Goal: Task Accomplishment & Management: Use online tool/utility

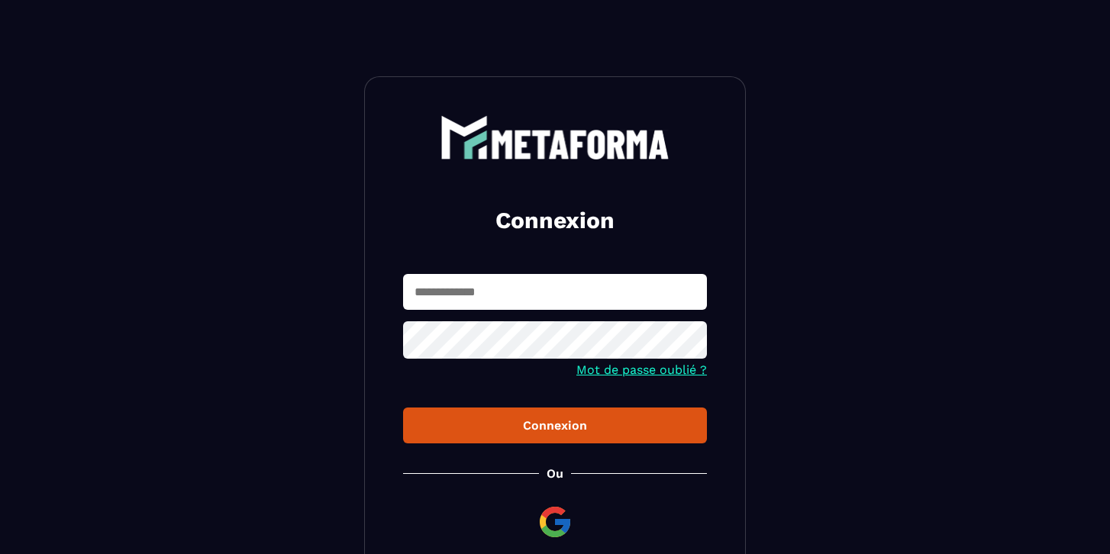
type input "**********"
click at [541, 420] on div "Connexion" at bounding box center [554, 425] width 279 height 15
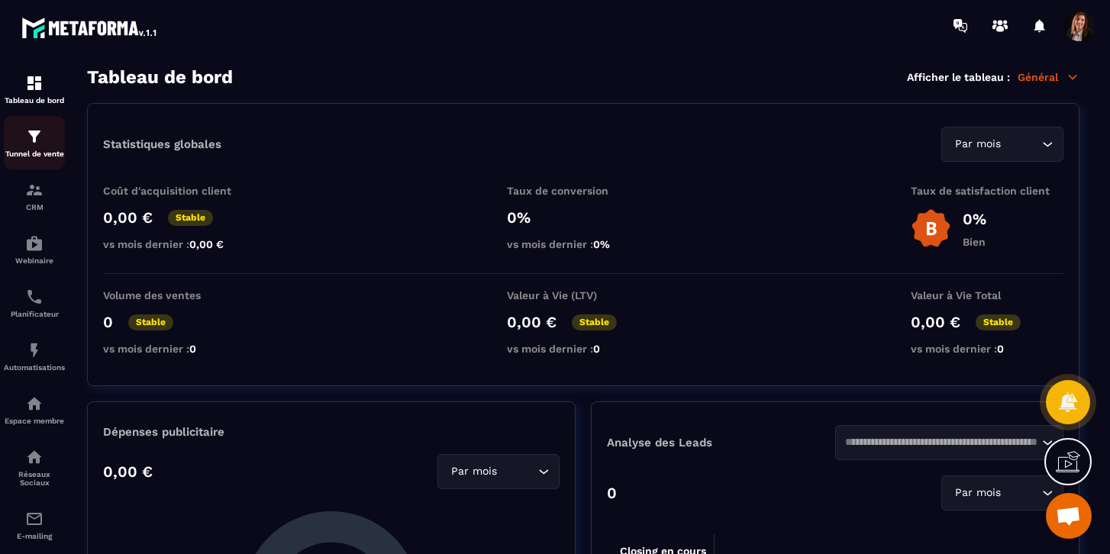
click at [28, 143] on img at bounding box center [34, 136] width 18 height 18
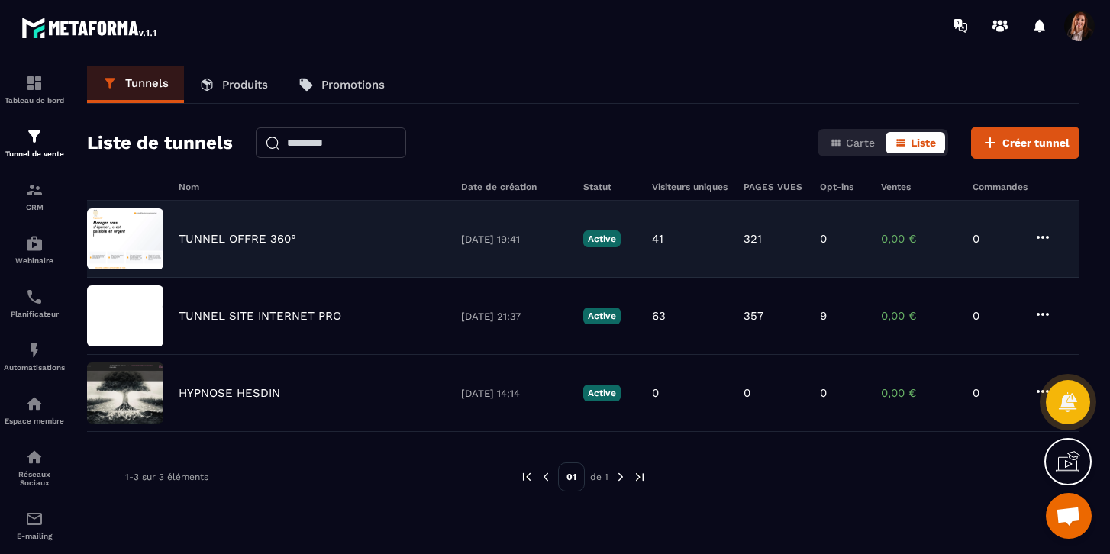
click at [229, 234] on p "TUNNEL OFFRE 360°" at bounding box center [238, 239] width 118 height 14
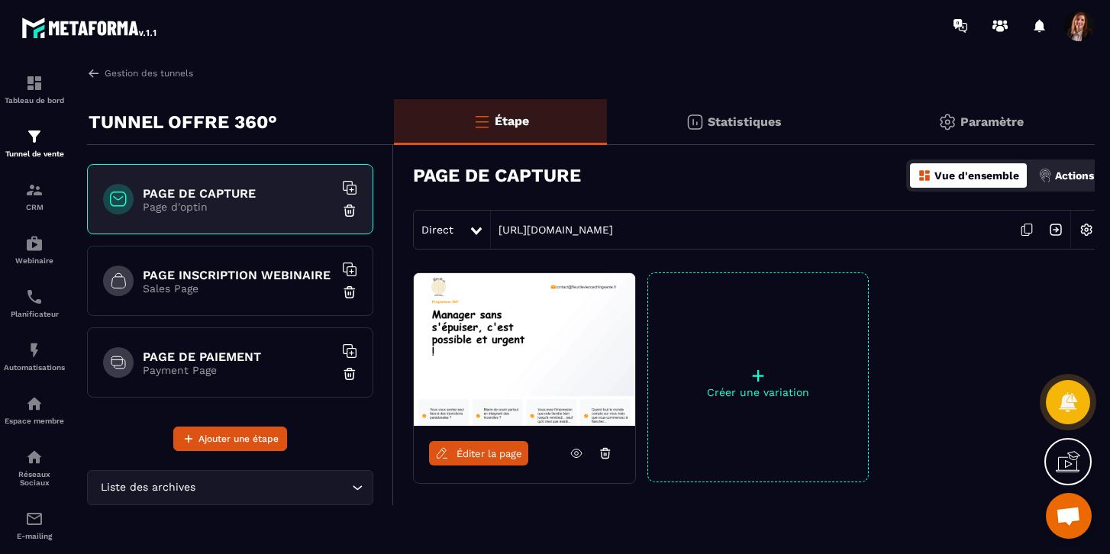
click at [221, 271] on h6 "PAGE INSCRIPTION WEBINAIRE" at bounding box center [238, 275] width 191 height 15
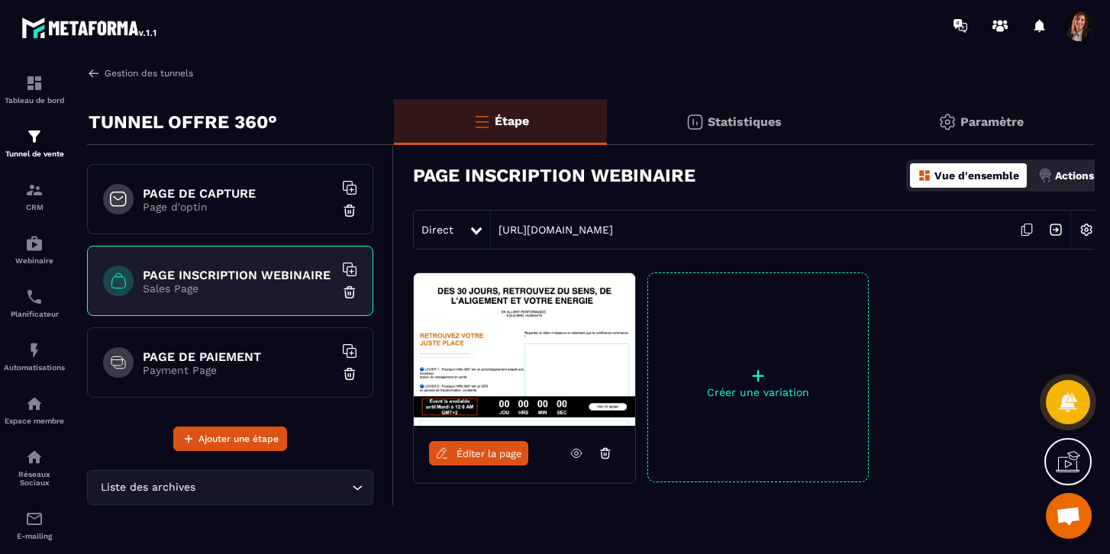
click at [93, 69] on img at bounding box center [94, 73] width 14 height 14
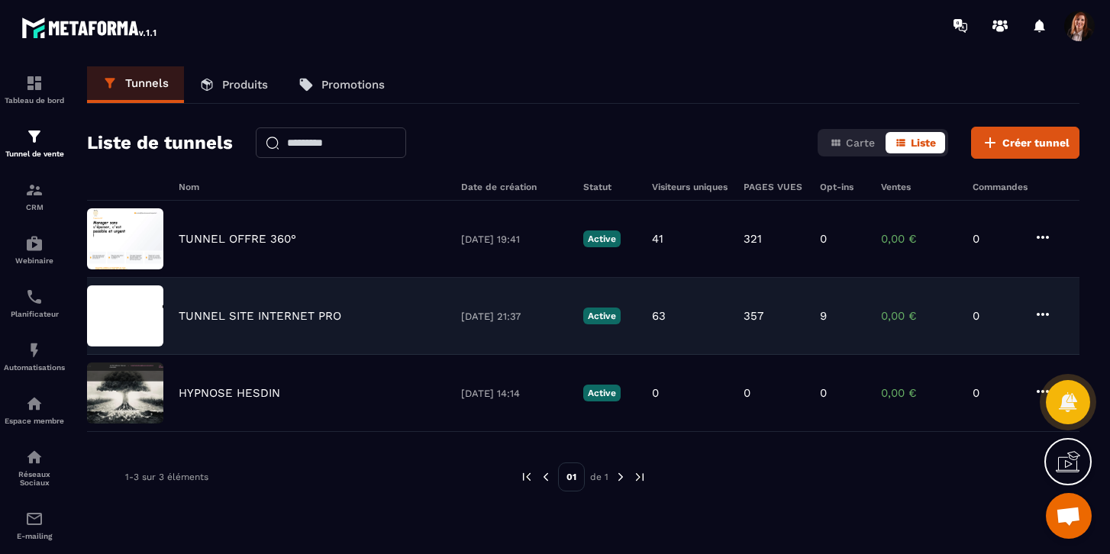
click at [222, 355] on div "TUNNEL SITE INTERNET PRO [DATE] 21:37 Active 63 357 9 0,00 € 0" at bounding box center [583, 393] width 992 height 77
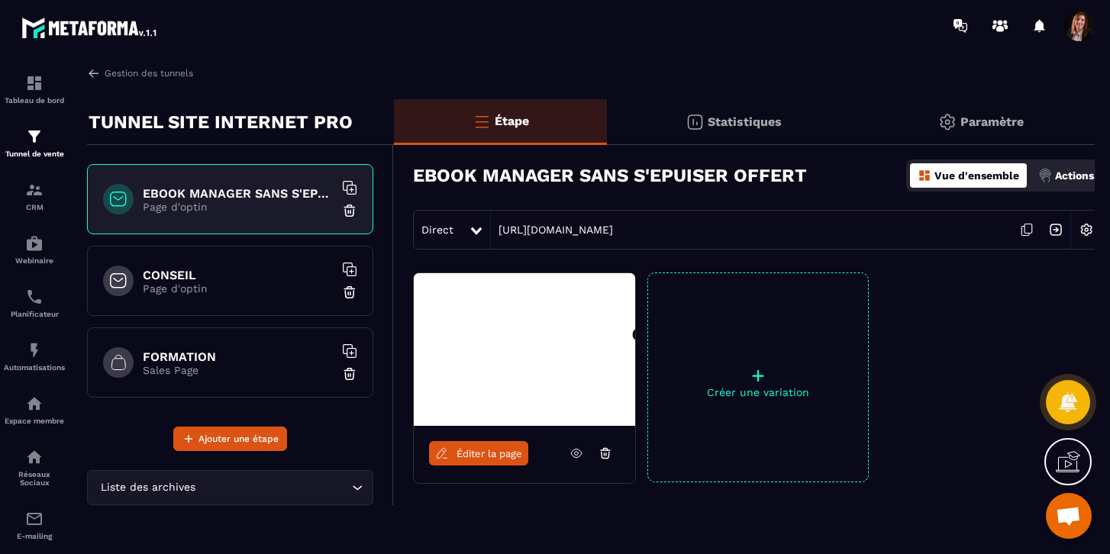
click at [252, 276] on h6 "CONSEIL" at bounding box center [238, 275] width 191 height 15
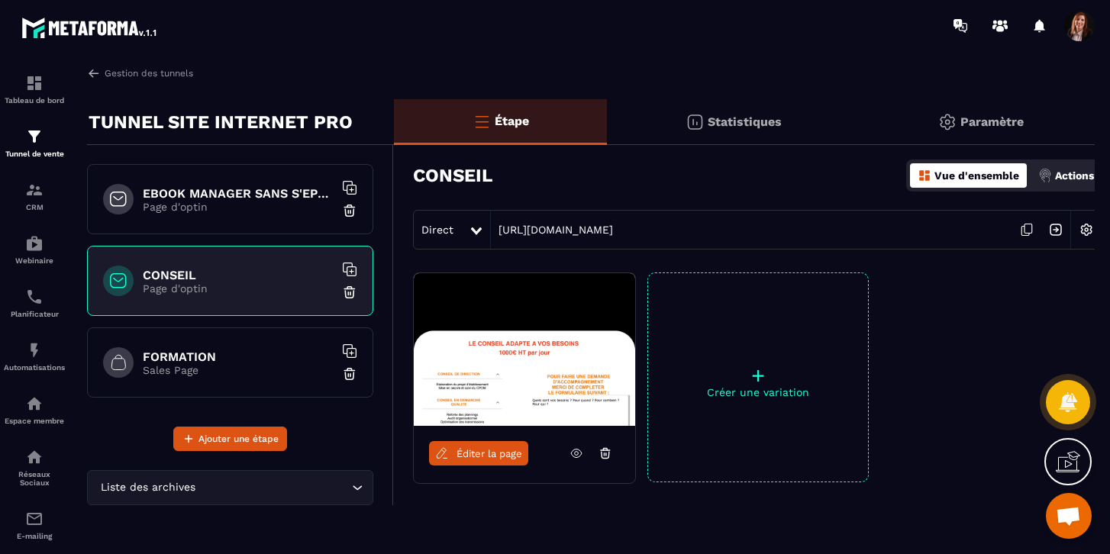
click at [464, 457] on span "Éditer la page" at bounding box center [490, 453] width 66 height 11
